Goal: Transaction & Acquisition: Download file/media

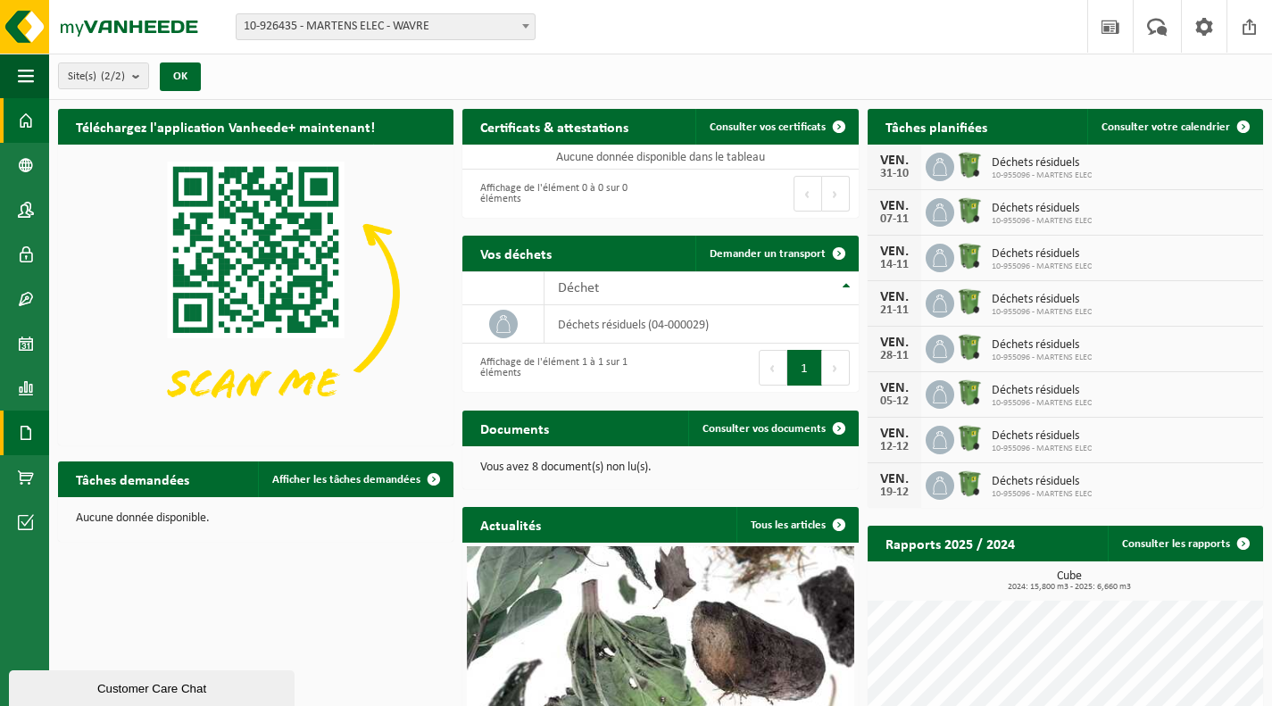
click at [29, 434] on span at bounding box center [26, 433] width 16 height 45
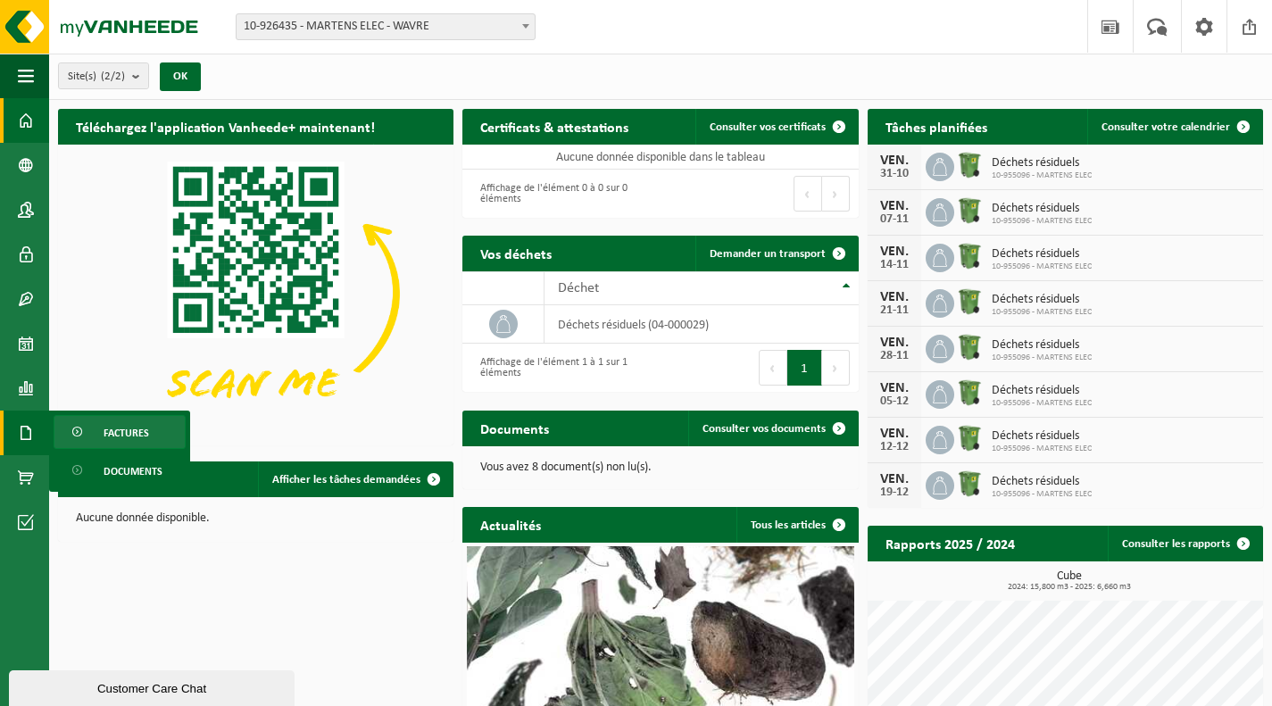
click at [119, 438] on span "Factures" at bounding box center [127, 433] width 46 height 34
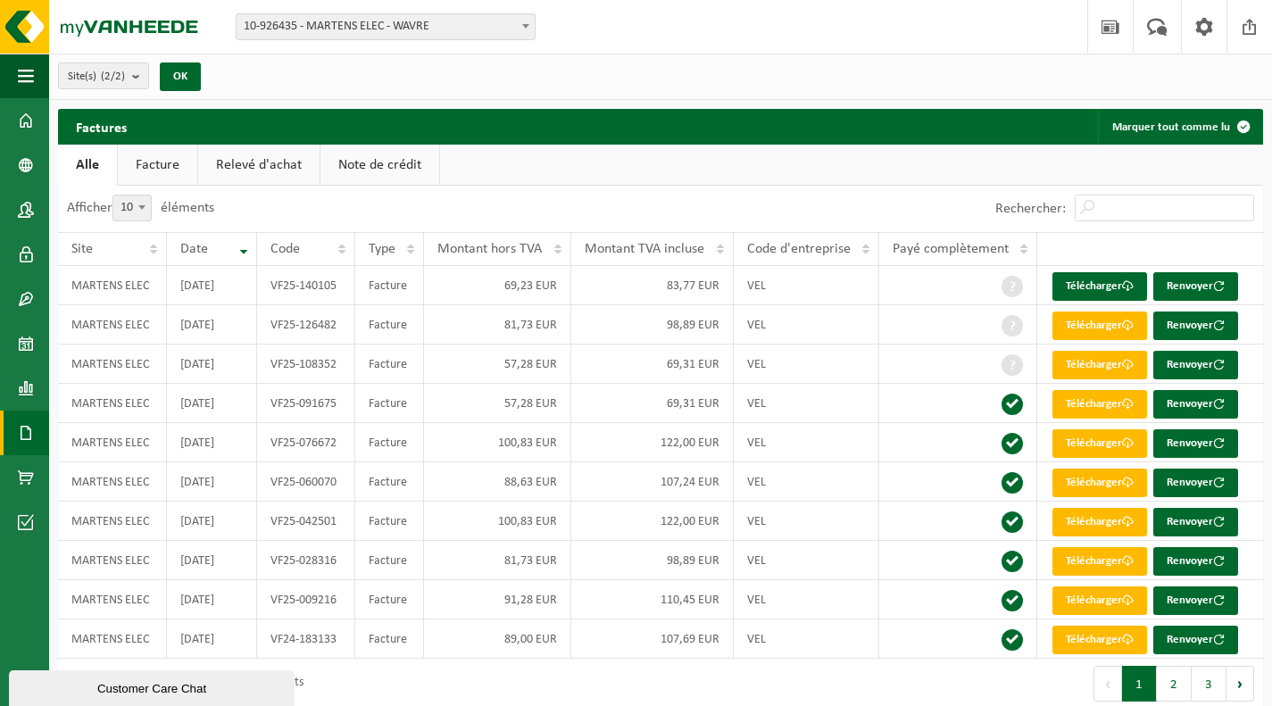
click at [119, 438] on td "MARTENS ELEC" at bounding box center [112, 442] width 109 height 39
click at [1077, 355] on link "Télécharger" at bounding box center [1100, 365] width 95 height 29
click at [1080, 322] on link "Télécharger" at bounding box center [1100, 326] width 95 height 29
click at [1079, 288] on link "Télécharger" at bounding box center [1100, 286] width 95 height 29
